Goal: Transaction & Acquisition: Purchase product/service

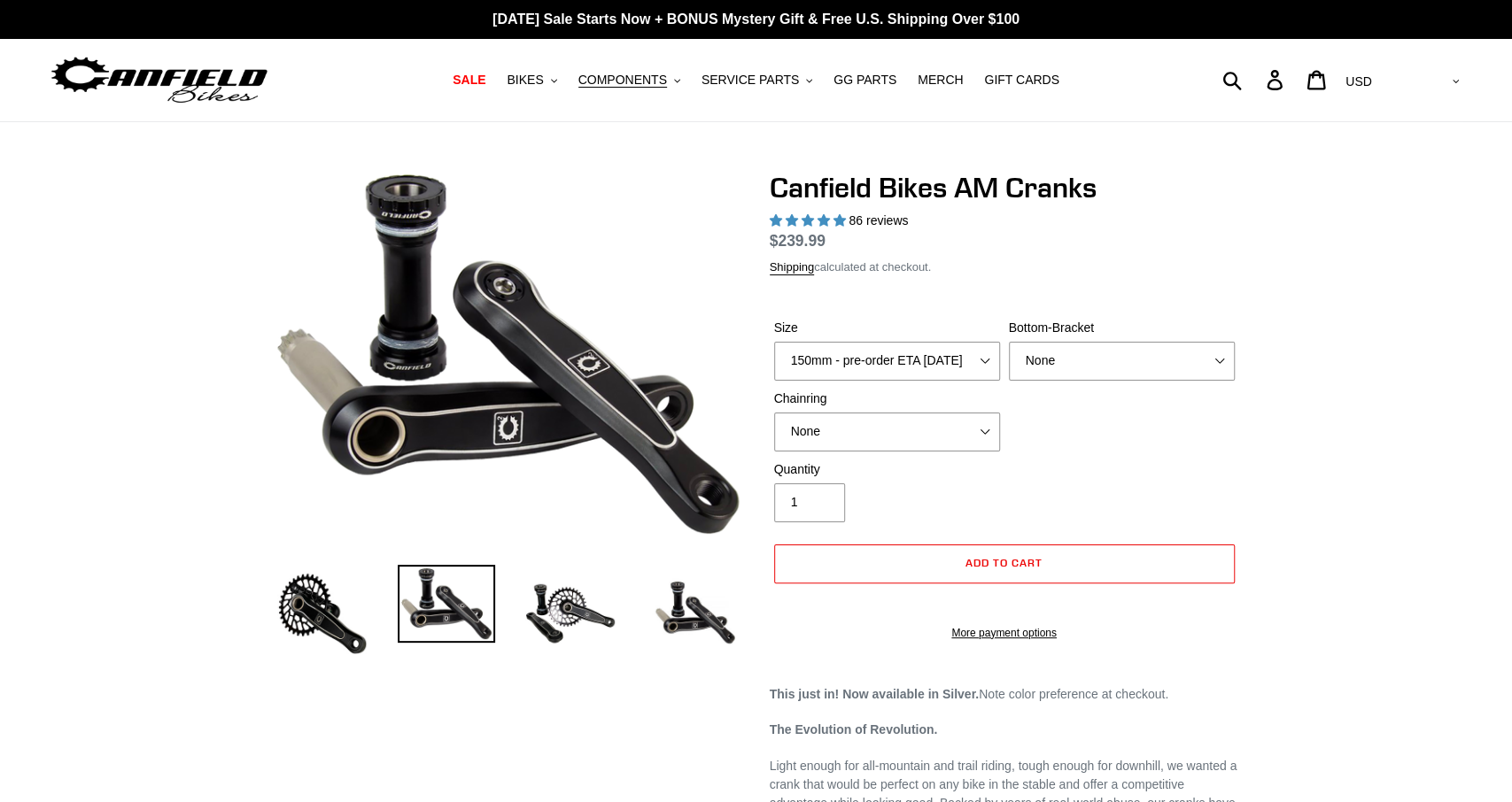
select select "highest-rating"
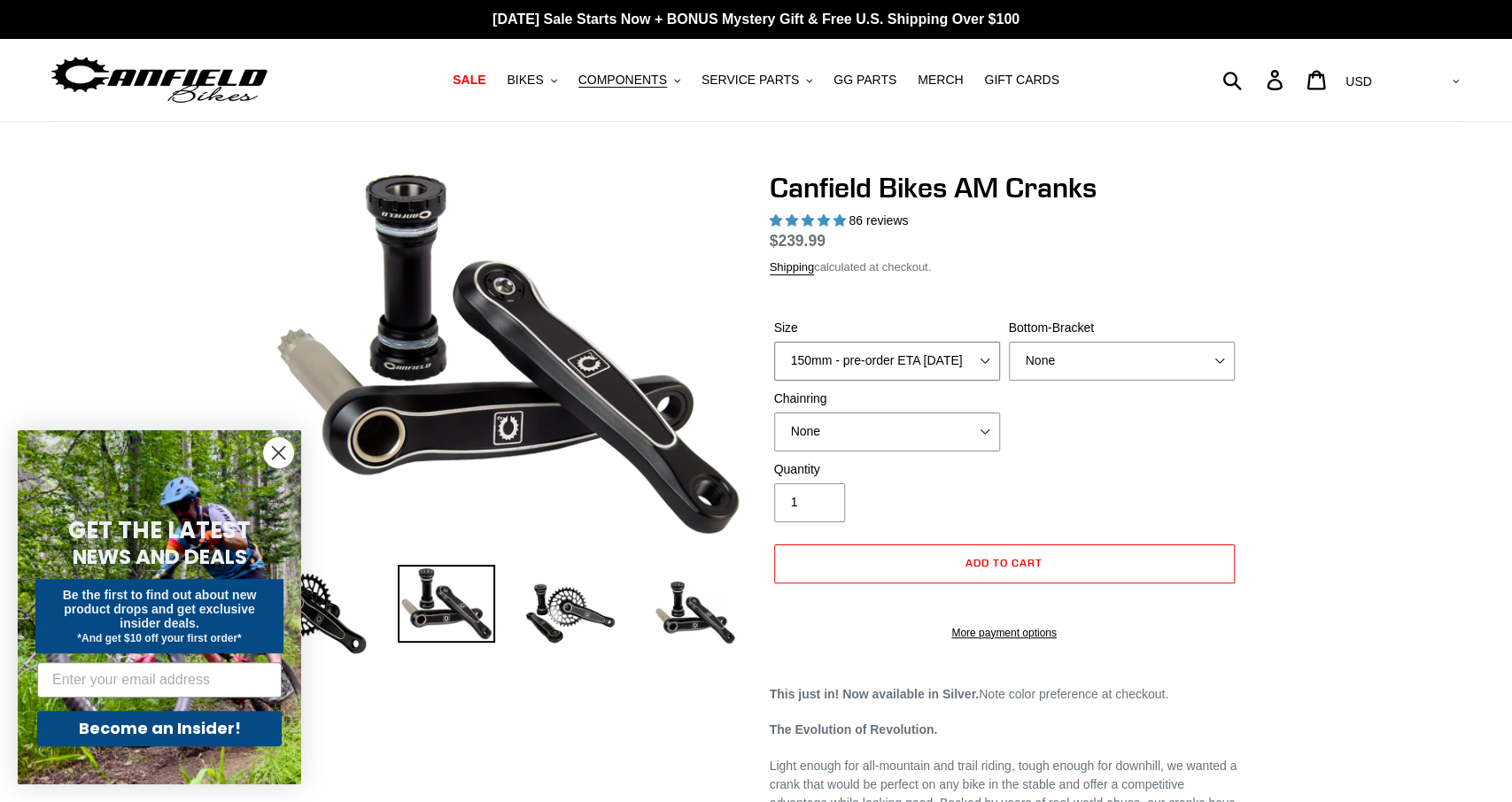
click at [774, 342] on select "150mm - pre-order ETA [DATE] 155mm - pre-order ETA [DATE] 160mm - pre-order ETA…" at bounding box center [887, 361] width 226 height 39
select select "160mm - pre-order ETA [DATE]"
click option "160mm - pre-order ETA [DATE]" at bounding box center [0, 0] width 0 height 0
click at [1009, 342] on select "None BSA Threaded 68/73mm Press Fit PF92" at bounding box center [1122, 361] width 226 height 39
select select "BSA Threaded 68/73mm"
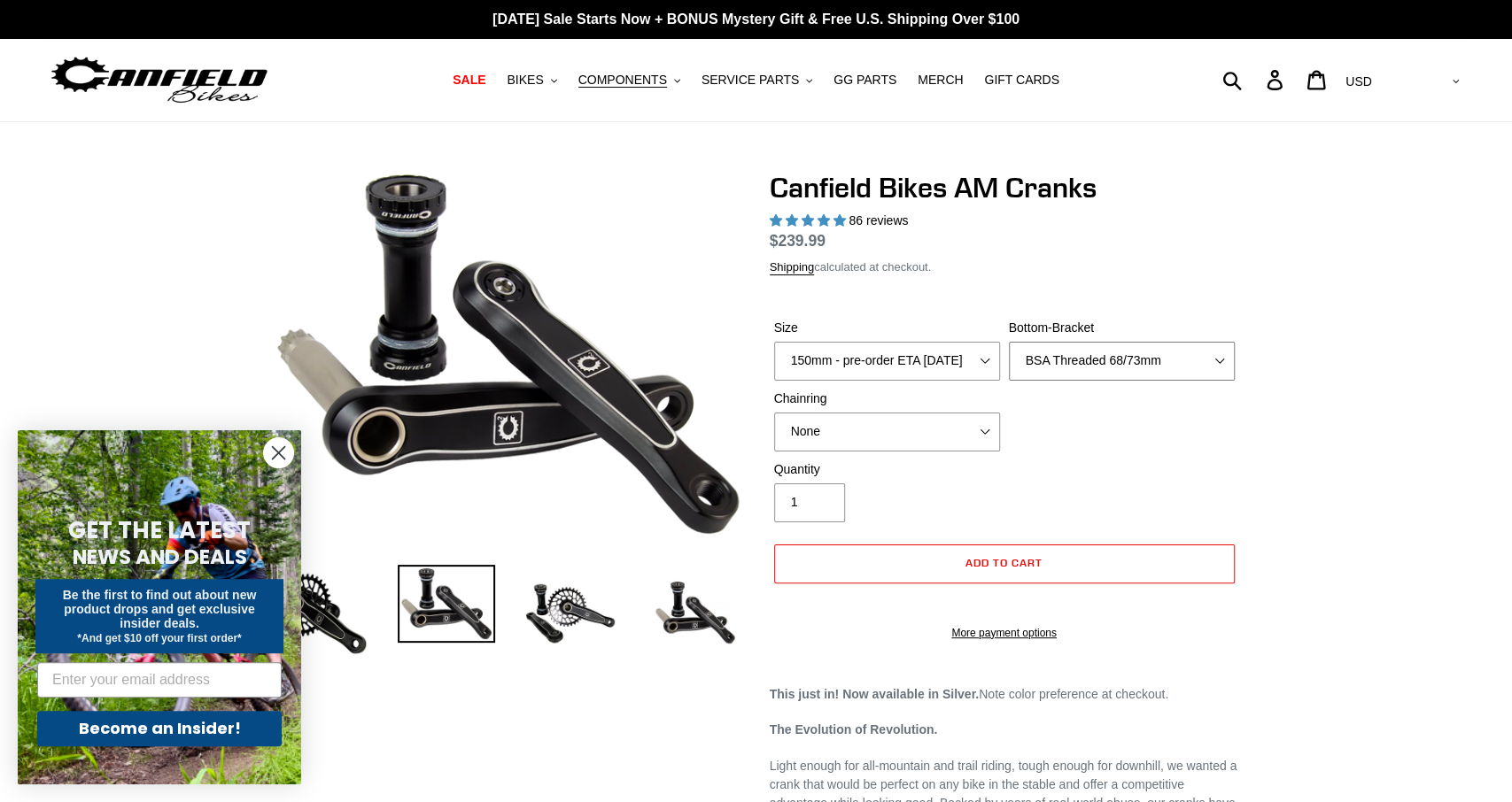
click option "BSA Threaded 68/73mm" at bounding box center [0, 0] width 0 height 0
click at [774, 413] on select "None 30t Round (Boost 148) 30t Oval (Boost 148) 32t Round (Boost 148) 32t Oval …" at bounding box center [887, 432] width 226 height 39
click option "30t Round (Boost 148)" at bounding box center [0, 0] width 0 height 0
click at [281, 456] on circle "Close dialog" at bounding box center [278, 453] width 30 height 30
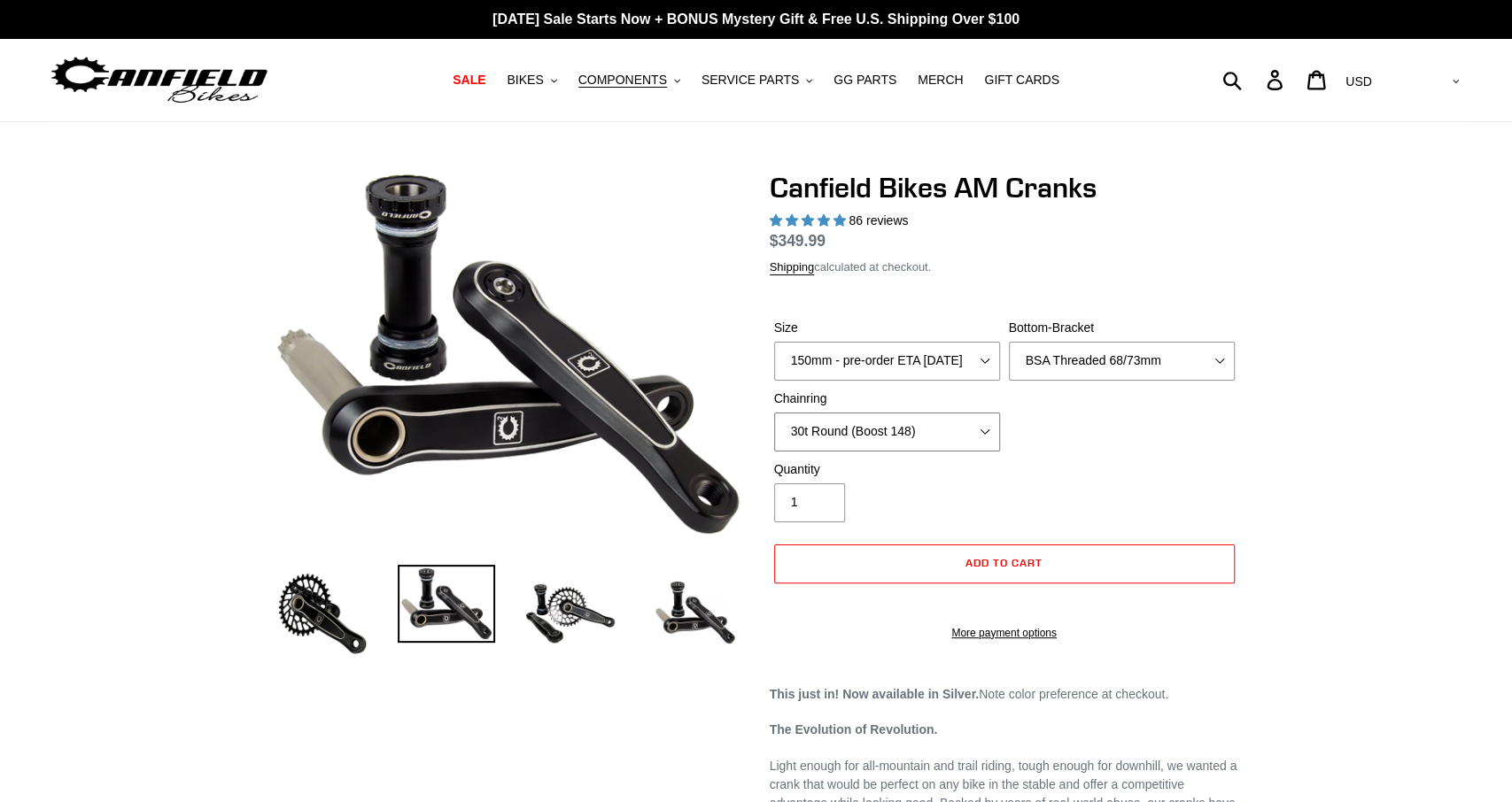
click at [774, 413] on select "None 30t Round (Boost 148) 30t Oval (Boost 148) 32t Round (Boost 148) 32t Oval …" at bounding box center [887, 432] width 226 height 39
click option "32t Round (Boost 148)" at bounding box center [0, 0] width 0 height 0
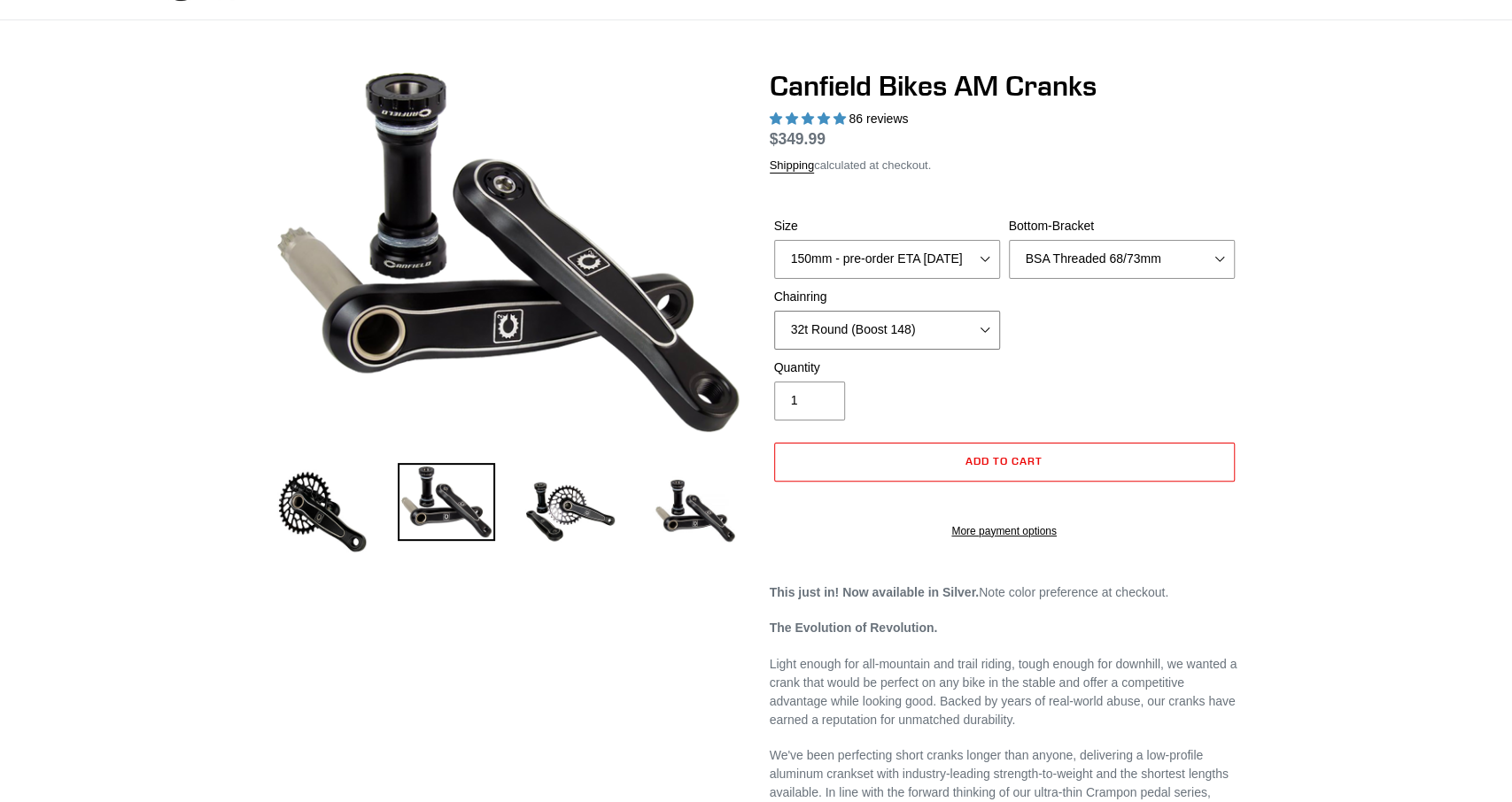
scroll to position [92, 0]
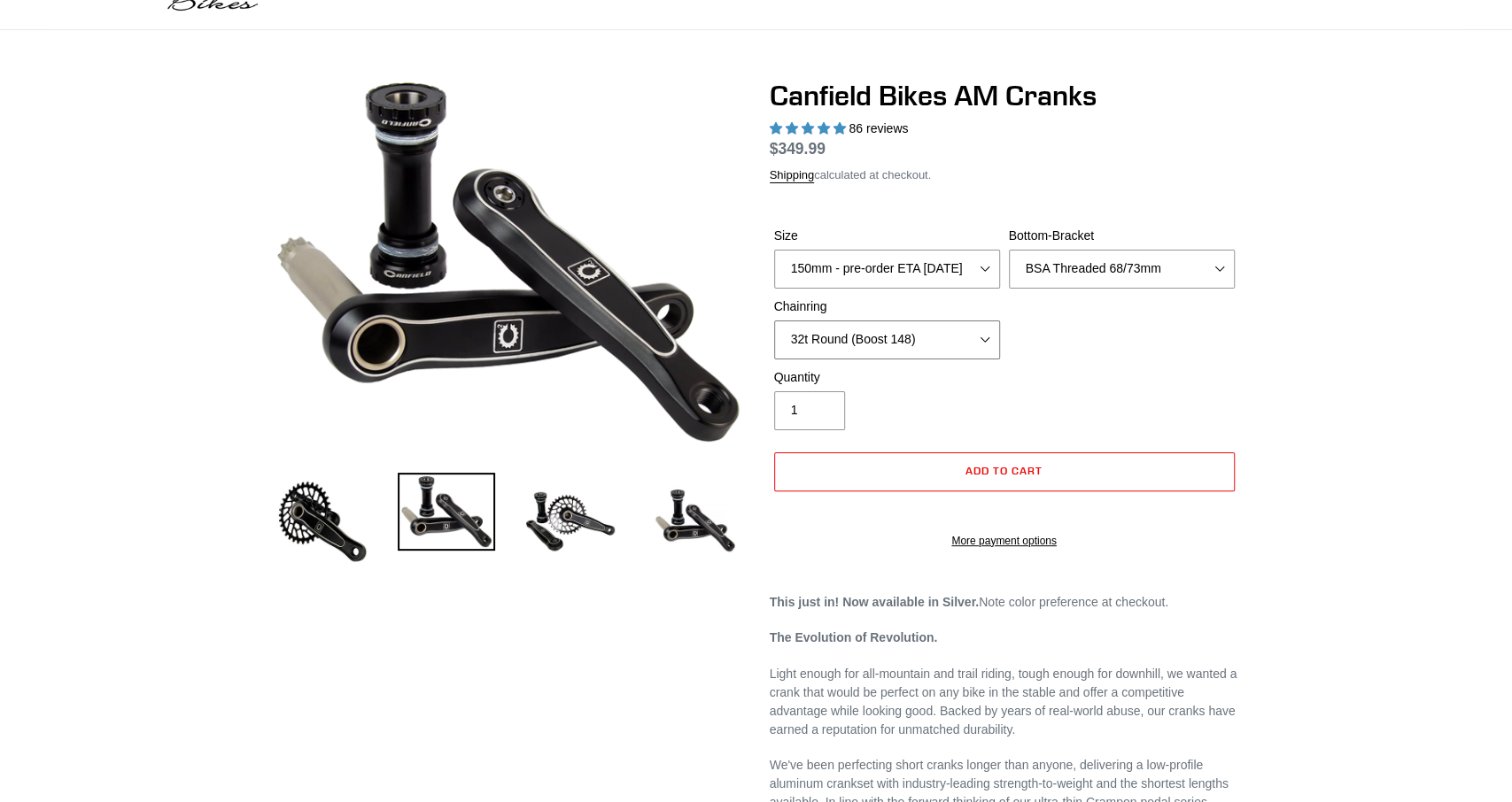
click at [774, 320] on select "None 30t Round (Boost 148) 30t Oval (Boost 148) 32t Round (Boost 148) 32t Oval …" at bounding box center [887, 339] width 226 height 39
select select "30t Round (Boost 148)"
click option "30t Round (Boost 148)" at bounding box center [0, 0] width 0 height 0
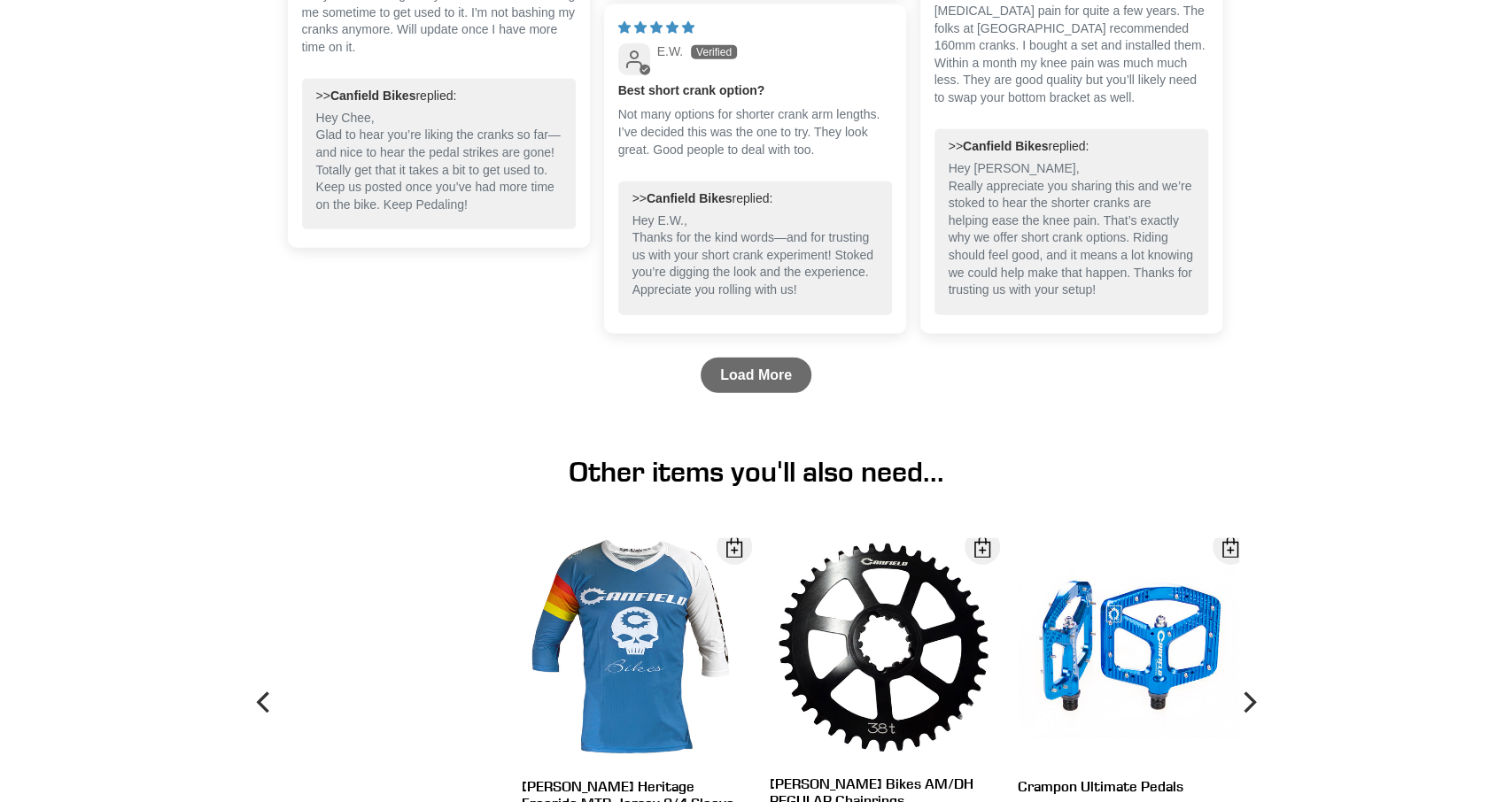
scroll to position [0, 0]
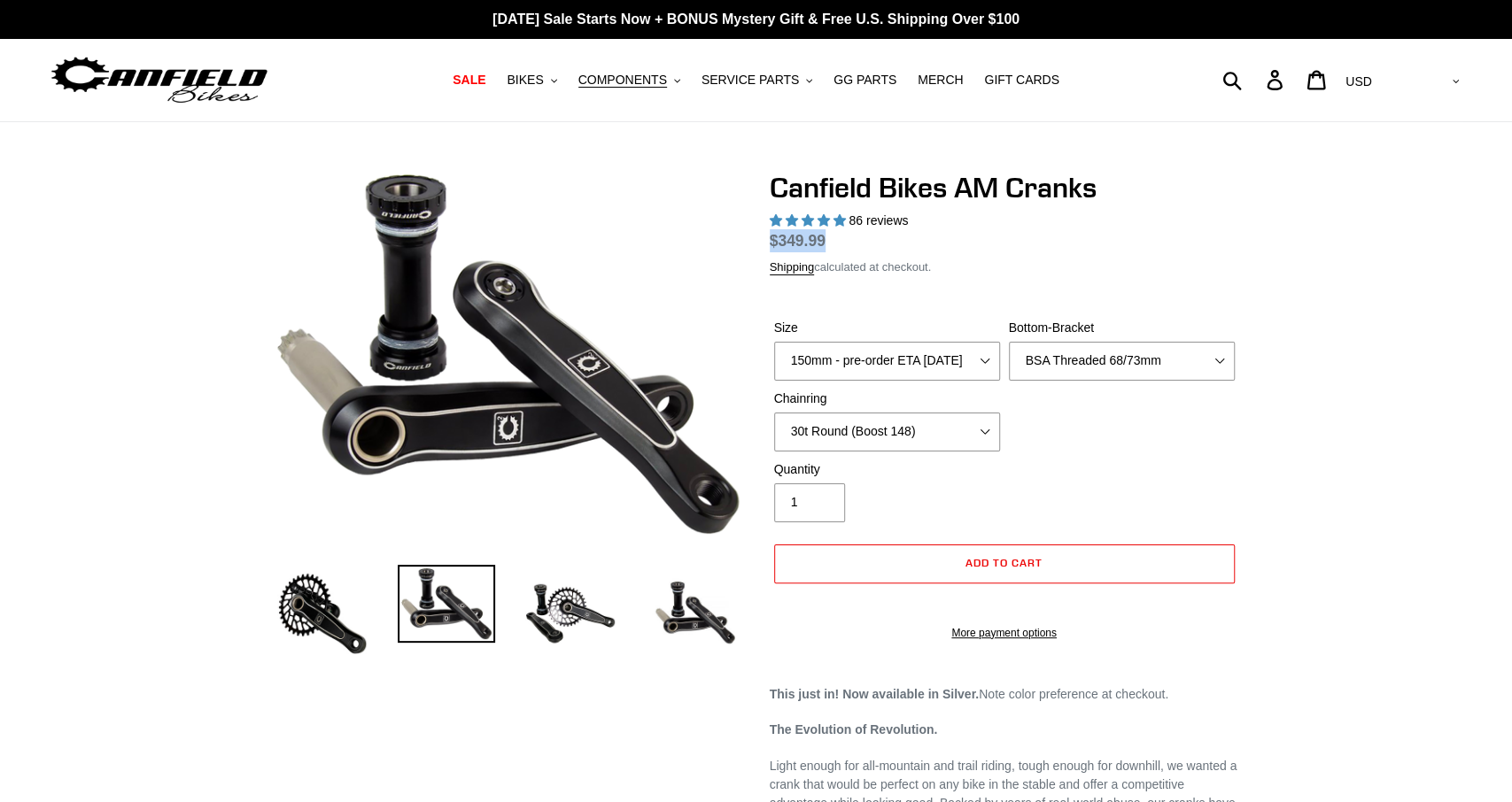
drag, startPoint x: 772, startPoint y: 241, endPoint x: 837, endPoint y: 246, distance: 65.2
click at [837, 246] on dl "Regular price $349.99 Sale price $239.99 On Sale! Unit price / per" at bounding box center [1004, 241] width 469 height 23
click at [889, 245] on dl "Regular price $349.99 Sale price $239.99 On Sale! Unit price / per" at bounding box center [1004, 241] width 469 height 23
